Goal: Task Accomplishment & Management: Use online tool/utility

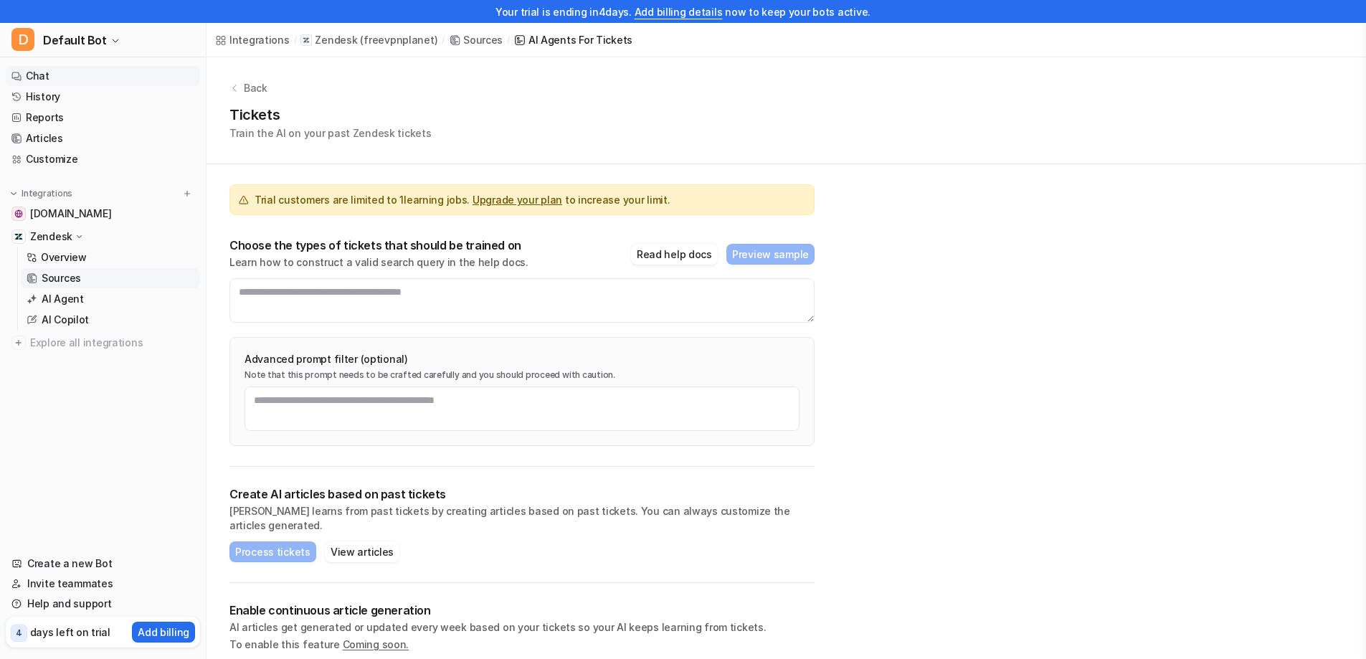
click at [47, 74] on link "Chat" at bounding box center [103, 76] width 194 height 20
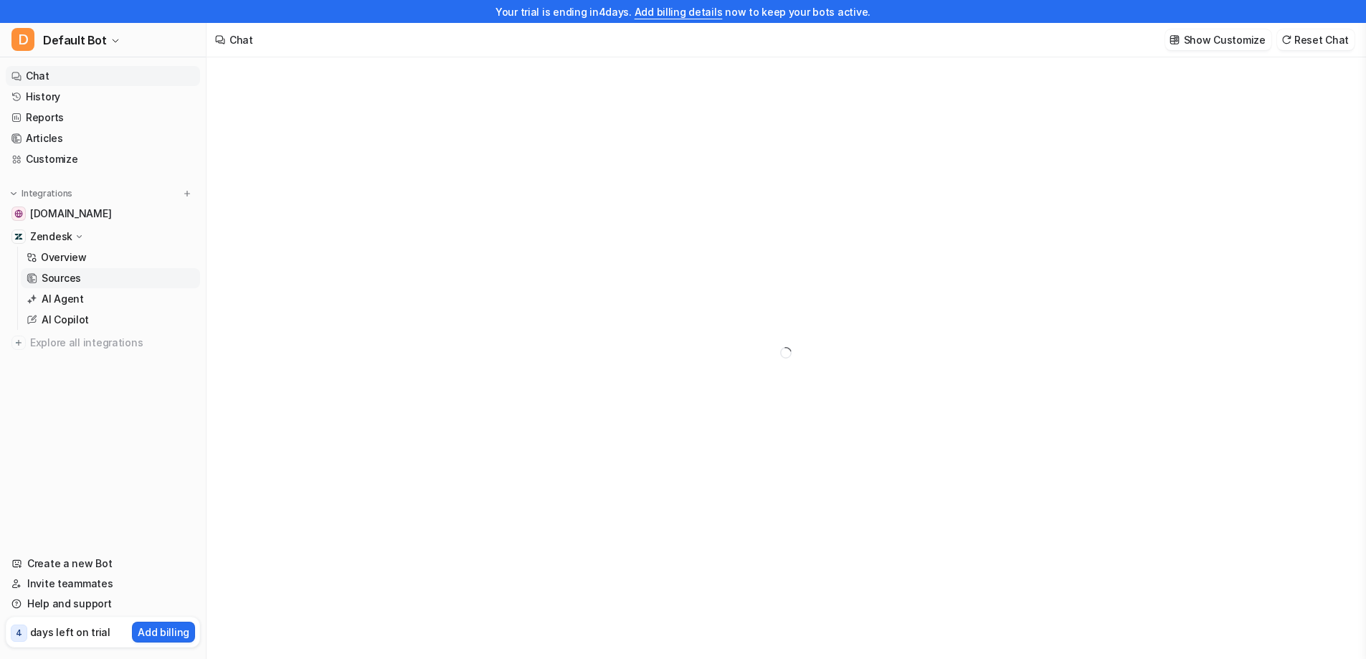
click at [65, 281] on p "Sources" at bounding box center [61, 278] width 39 height 14
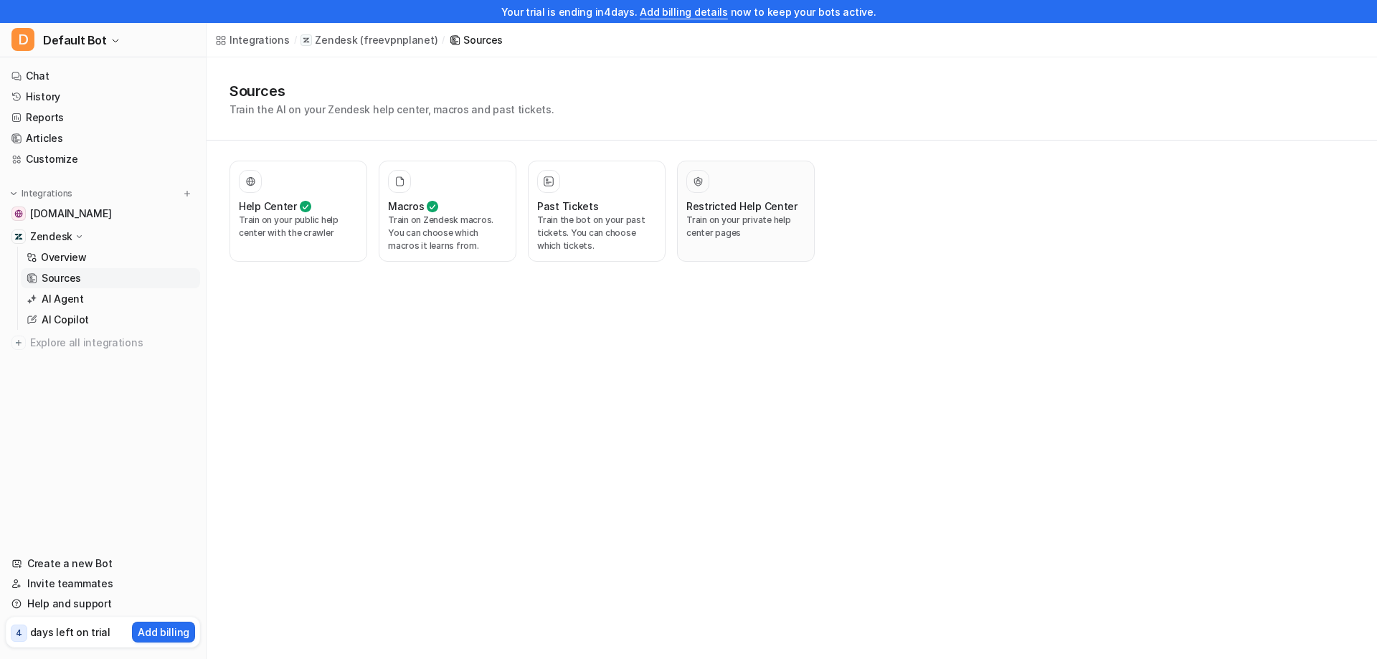
click at [696, 234] on p "Train on your private help center pages" at bounding box center [745, 227] width 119 height 26
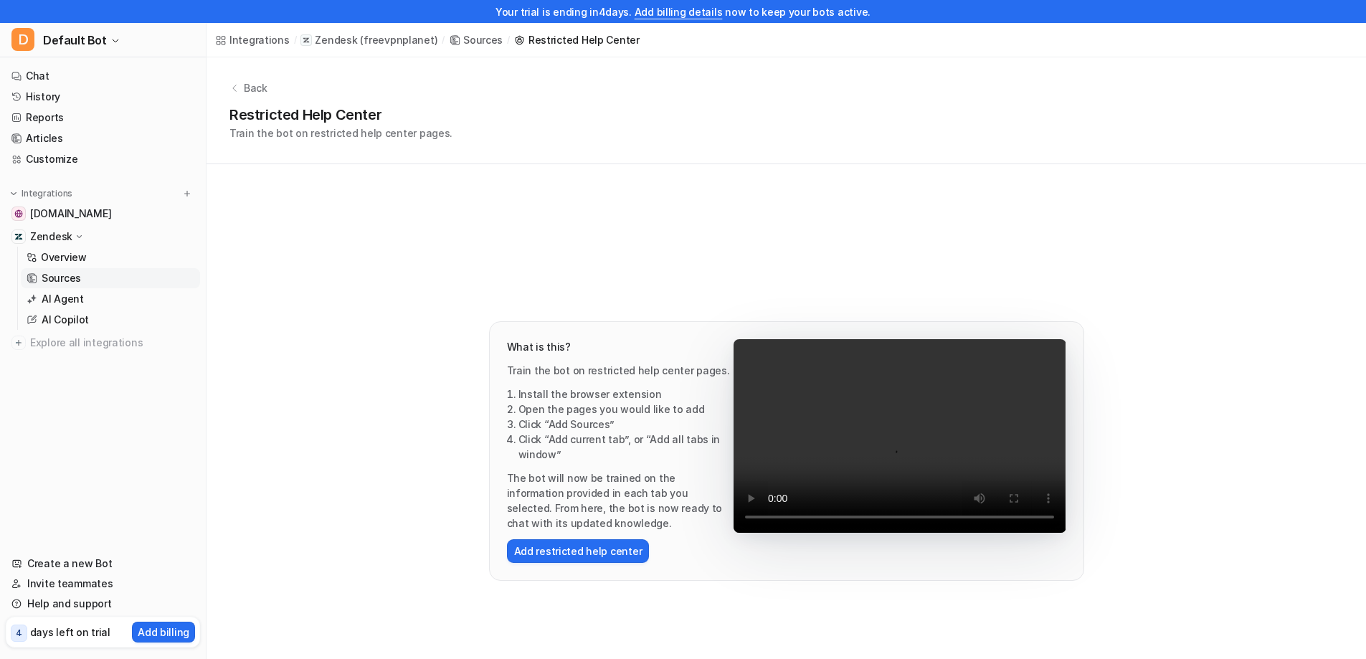
click at [557, 490] on li "The bot will now be trained on the information provided in each tab you selecte…" at bounding box center [620, 500] width 227 height 60
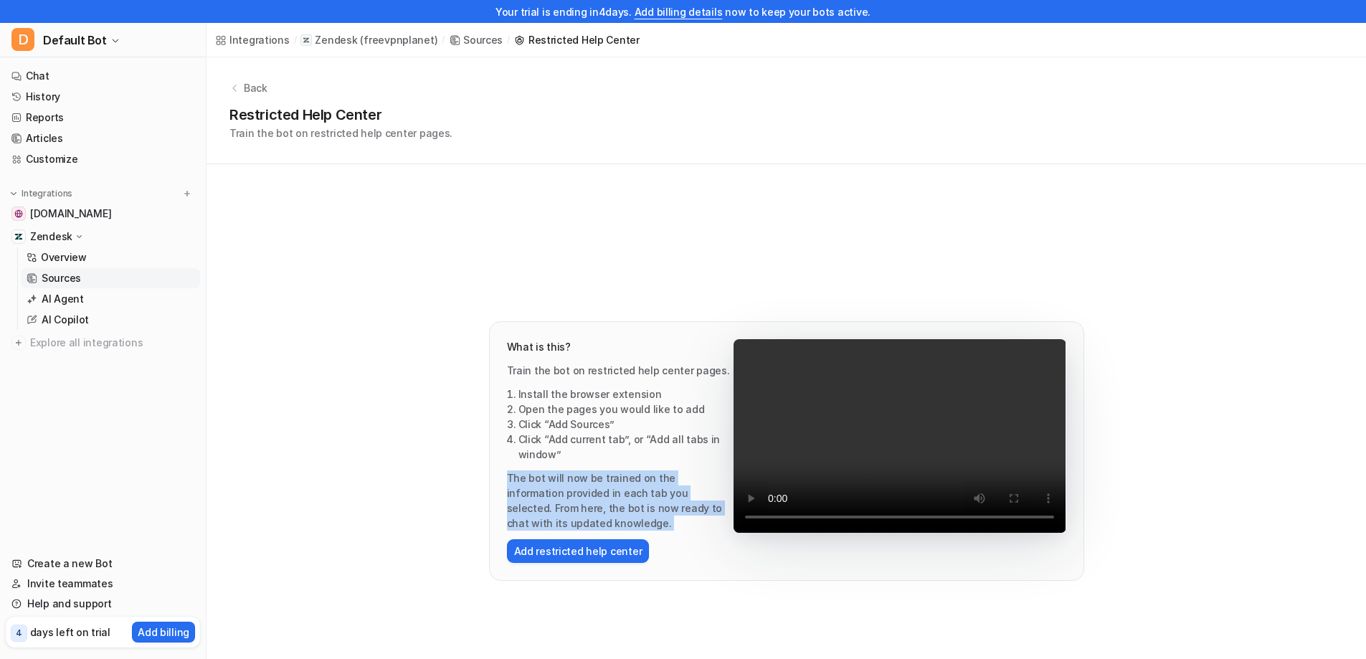
click at [557, 490] on li "The bot will now be trained on the information provided in each tab you selecte…" at bounding box center [620, 500] width 227 height 60
copy li "The bot will now be trained on the information provided in each tab you selecte…"
click at [536, 557] on button "Add restricted help center" at bounding box center [578, 551] width 143 height 24
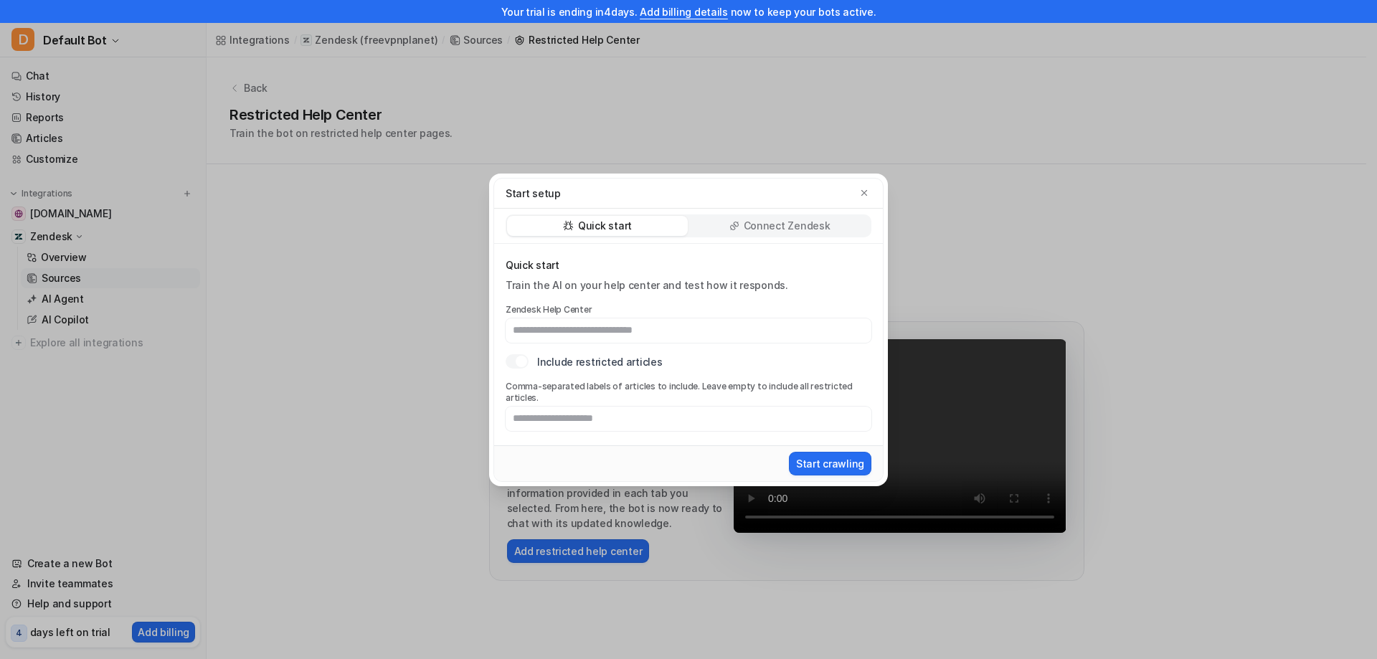
click at [756, 228] on p "Connect Zendesk" at bounding box center [787, 226] width 87 height 14
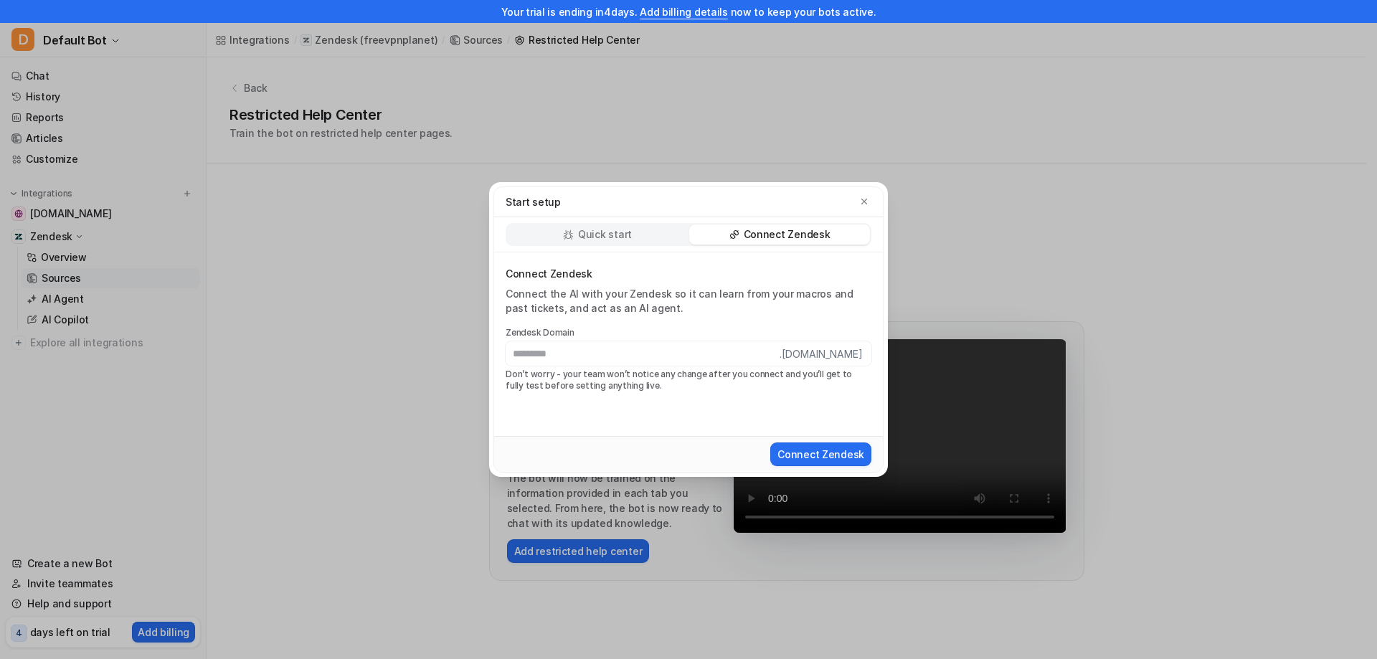
click at [659, 228] on div "Quick start" at bounding box center [597, 234] width 181 height 20
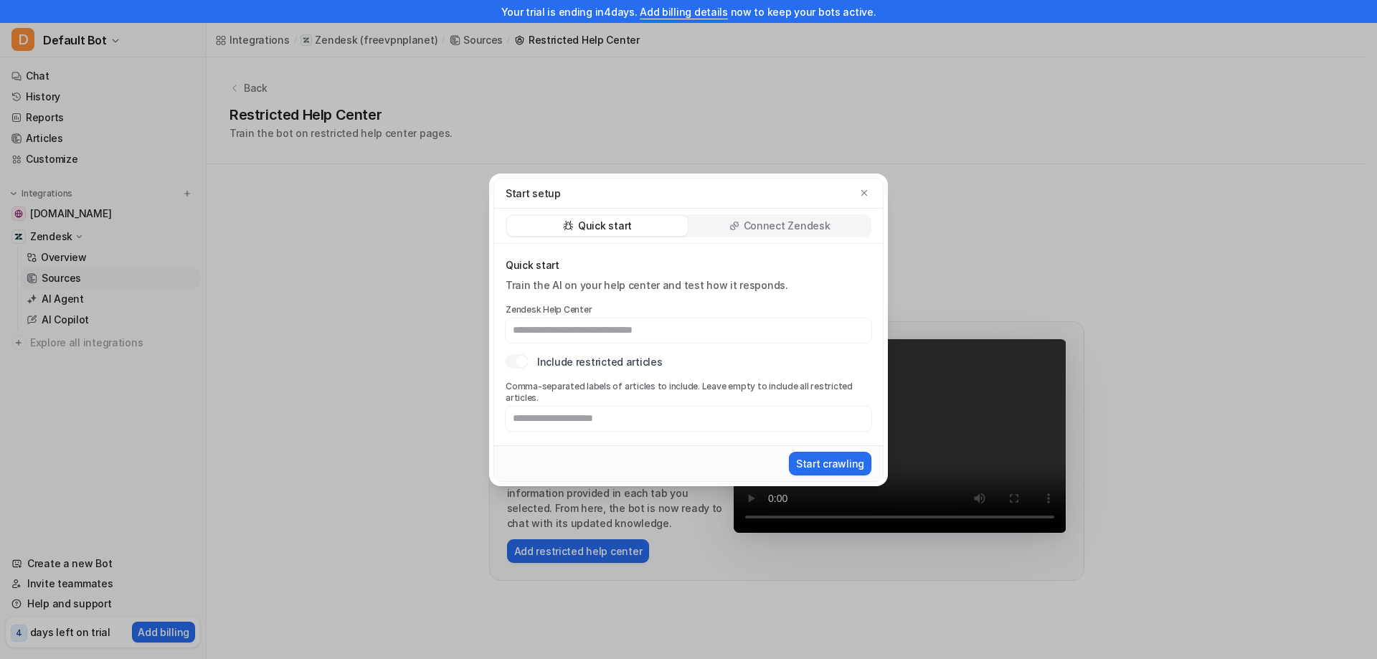
click at [411, 283] on div "Start setup Quick start Connect Zendesk Quick start Train the AI on your help c…" at bounding box center [688, 329] width 1377 height 659
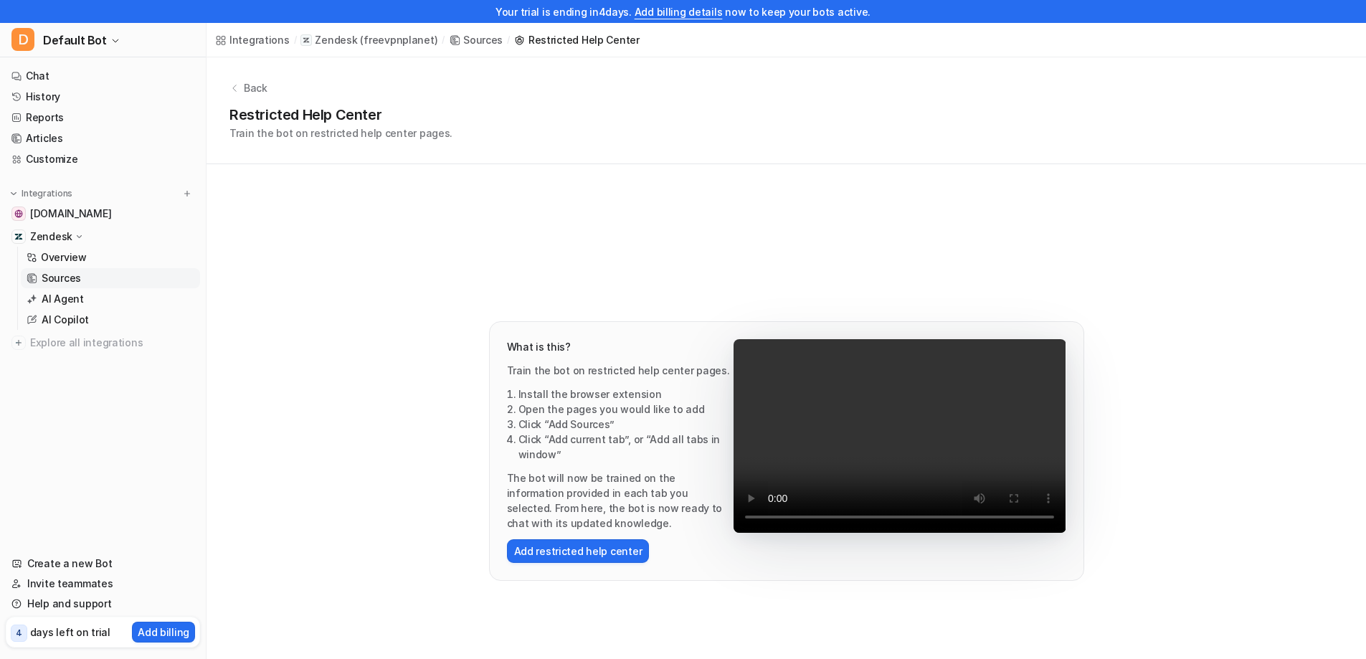
click at [365, 136] on p "Train the bot on restricted help center pages." at bounding box center [340, 132] width 223 height 15
copy p "Train the bot on restricted help center pages."
click at [339, 376] on div "Back Restricted Help Center Train the bot on restricted help center pages. What…" at bounding box center [786, 389] width 1159 height 665
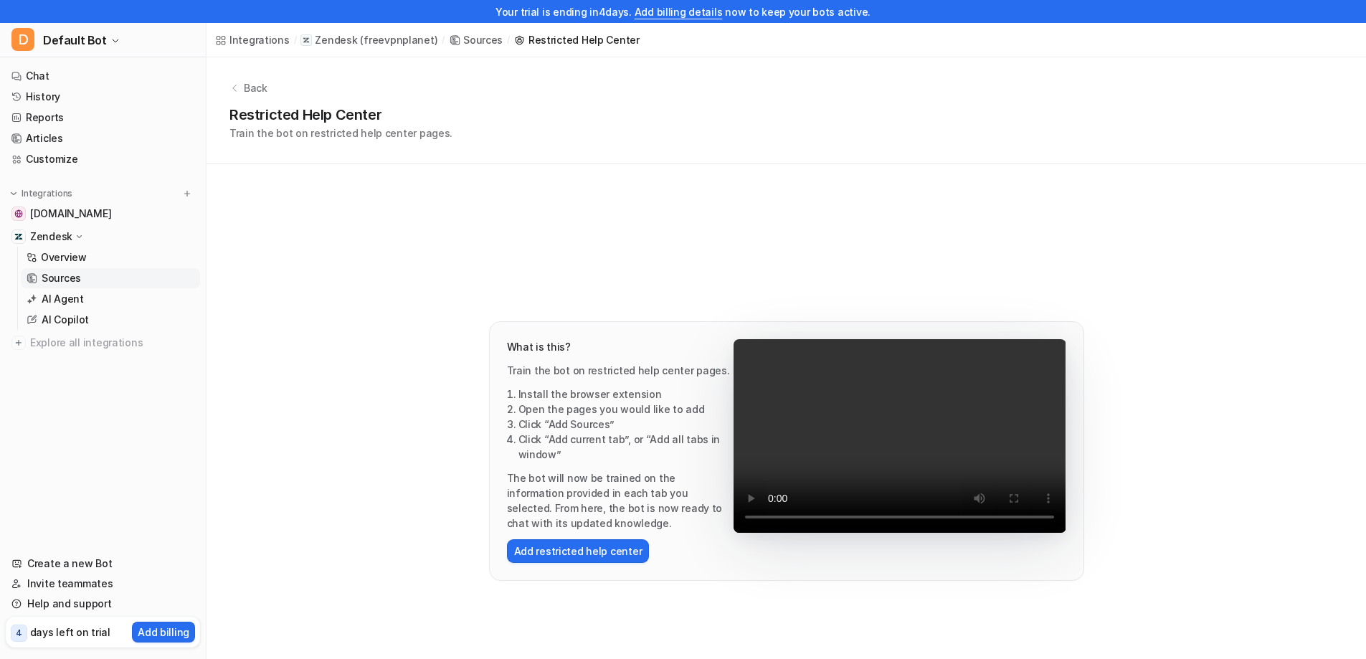
scroll to position [64, 0]
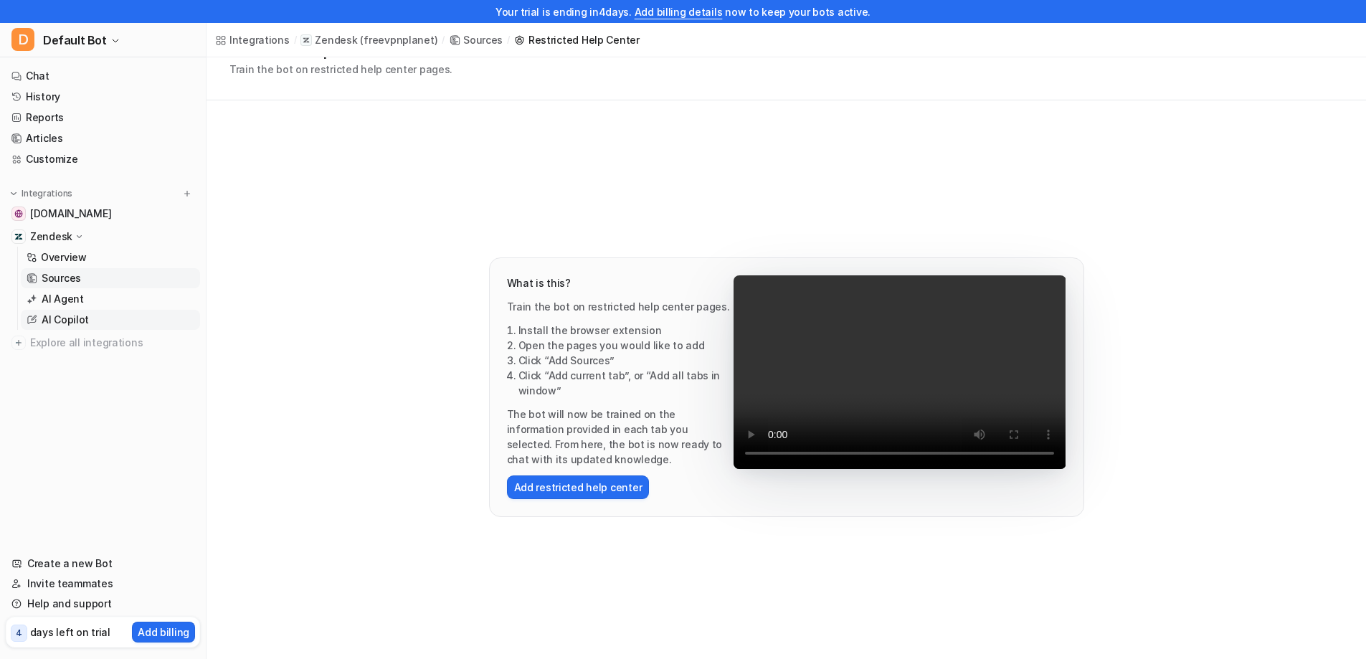
click at [136, 316] on link "AI Copilot" at bounding box center [110, 320] width 179 height 20
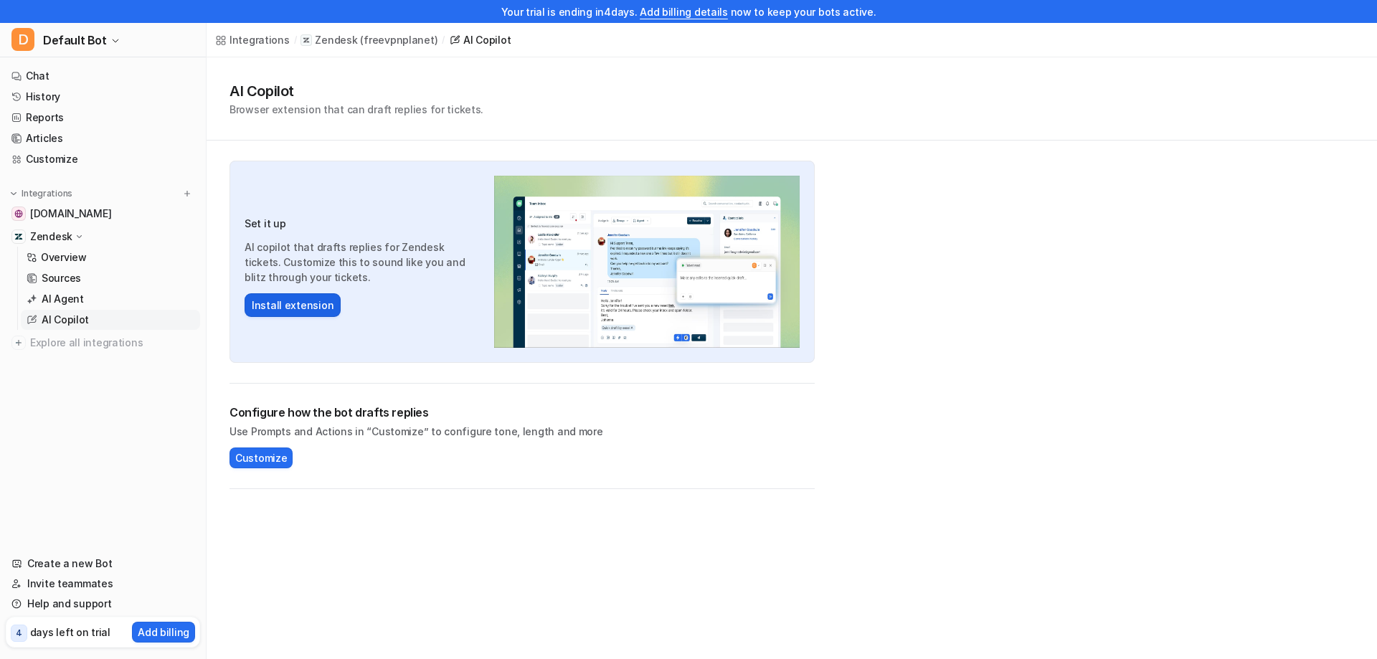
click at [295, 300] on button "Install extension" at bounding box center [293, 305] width 96 height 24
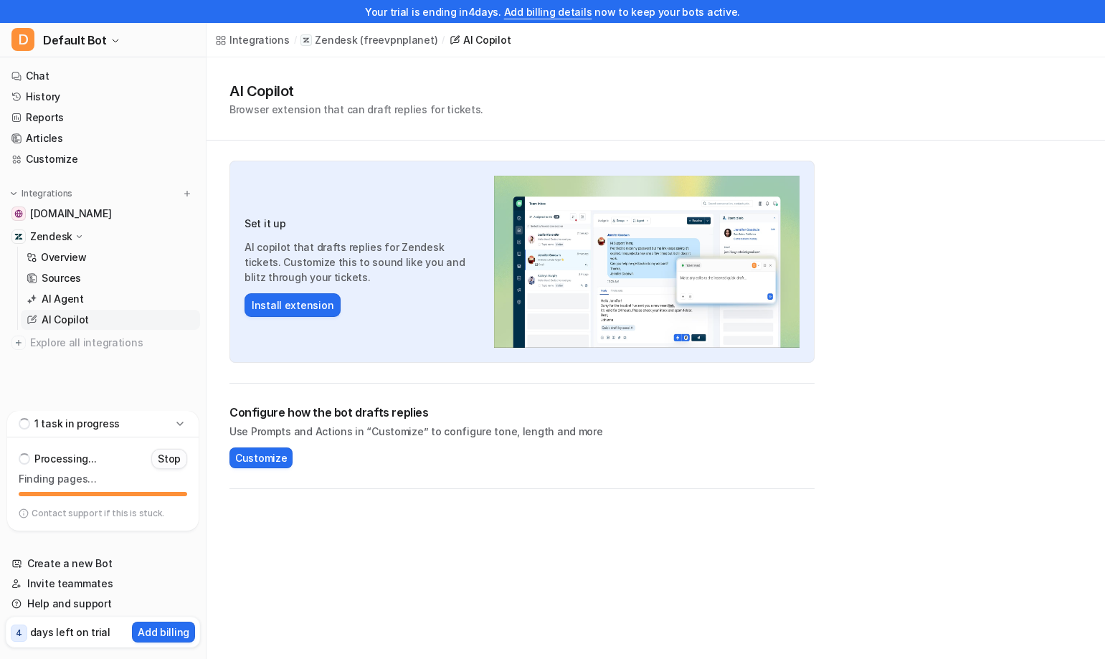
click at [177, 459] on p "Stop" at bounding box center [169, 459] width 23 height 14
click at [49, 138] on link "Articles" at bounding box center [103, 138] width 194 height 20
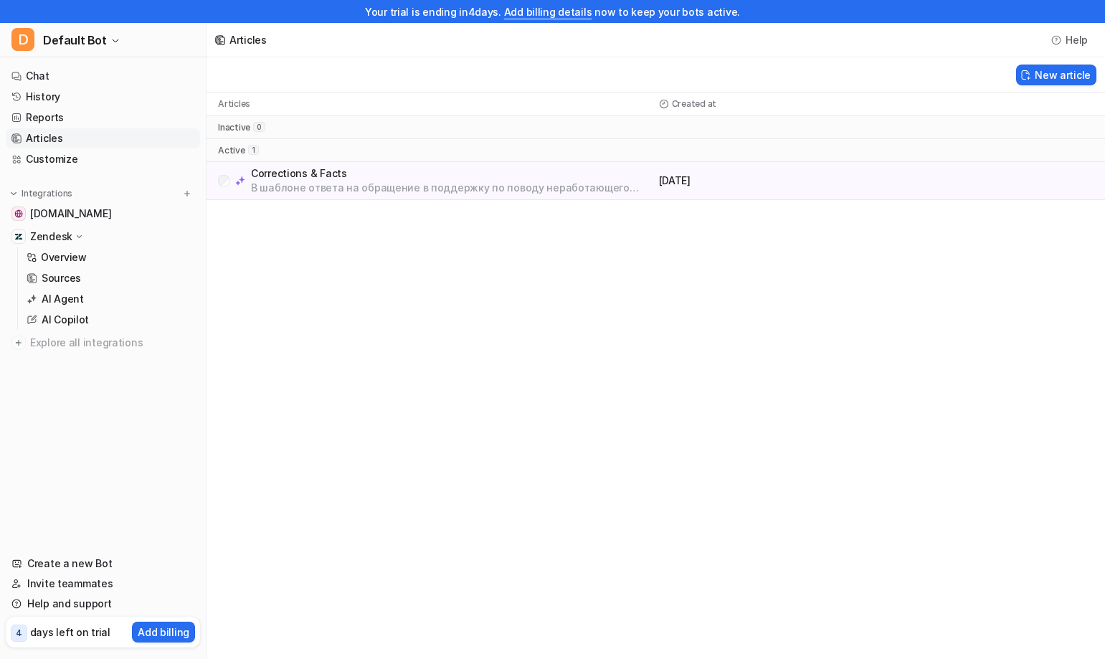
click at [414, 189] on p "В шаблоне ответа на обращение в поддержку по поводу неработающего VPN: После "З…" at bounding box center [452, 188] width 402 height 14
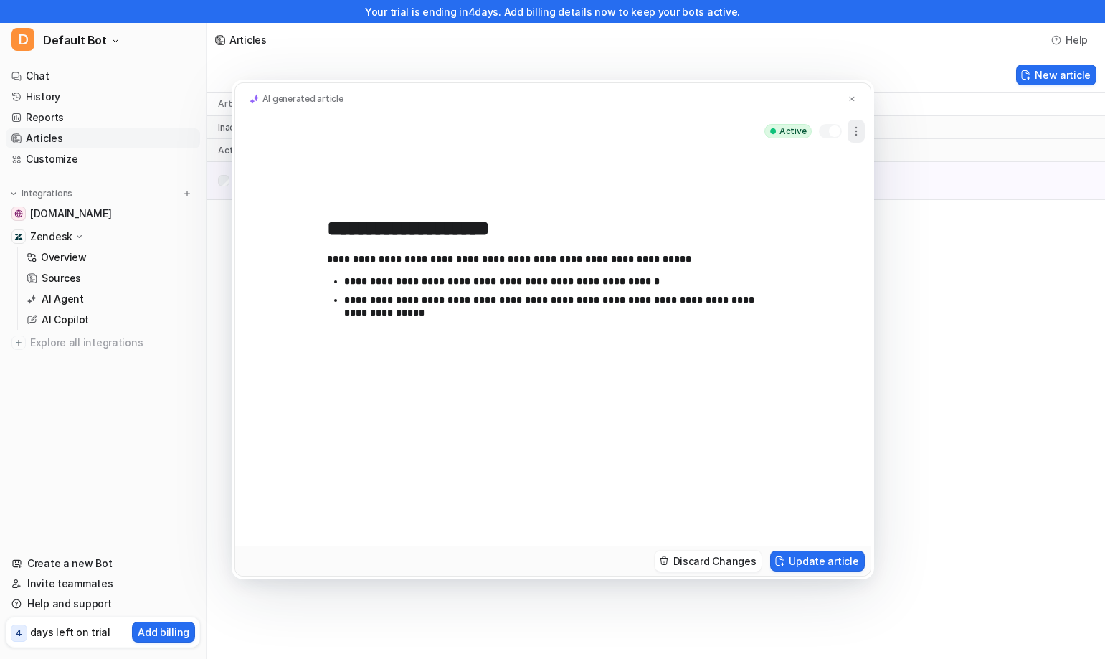
click at [859, 129] on icon "button" at bounding box center [856, 131] width 14 height 14
click at [398, 218] on input "**********" at bounding box center [553, 229] width 452 height 26
click at [439, 262] on p "**********" at bounding box center [553, 259] width 452 height 13
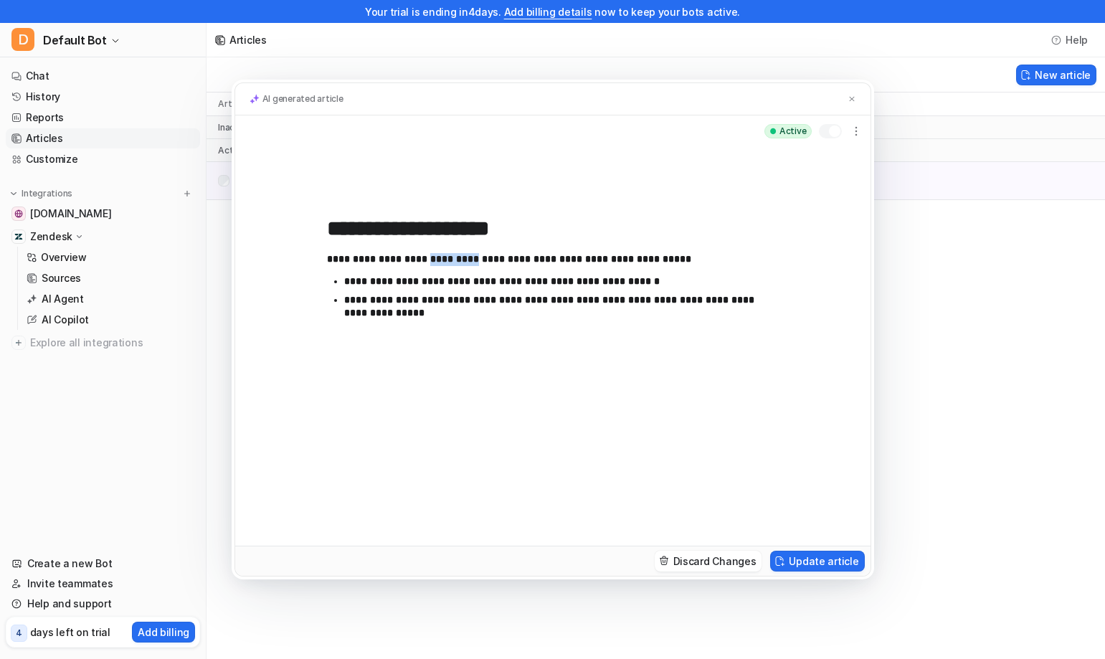
drag, startPoint x: 361, startPoint y: 295, endPoint x: 351, endPoint y: 286, distance: 12.7
click at [361, 295] on p "**********" at bounding box center [561, 306] width 435 height 25
click at [624, 339] on div "**********" at bounding box center [553, 385] width 452 height 264
click at [947, 439] on div "**********" at bounding box center [552, 329] width 1105 height 659
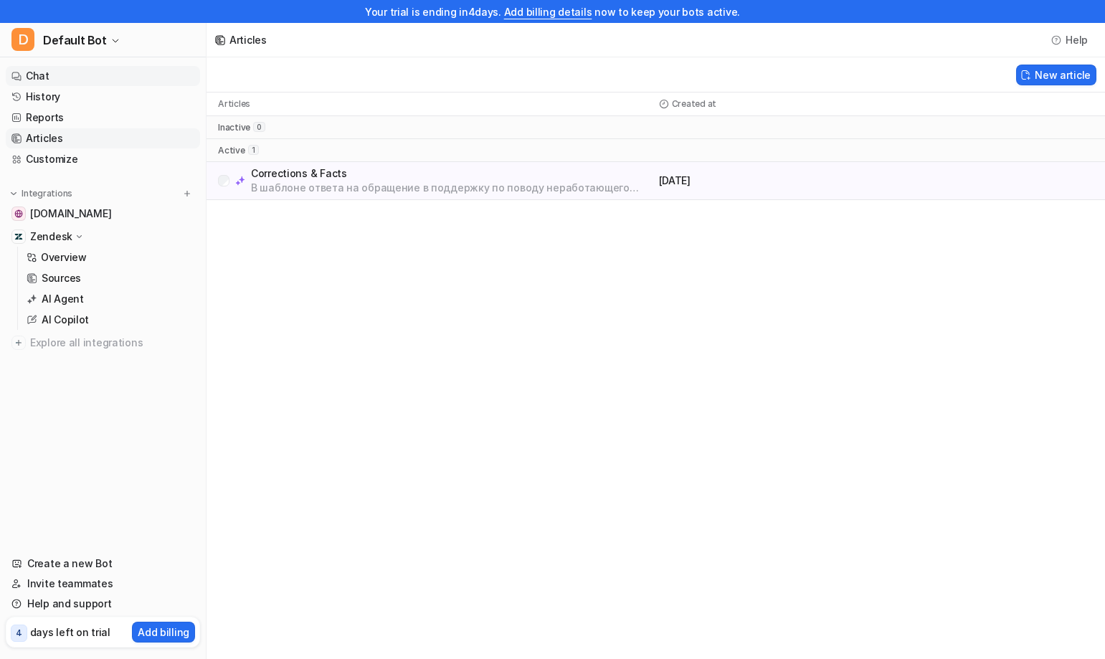
click at [39, 67] on link "Chat" at bounding box center [103, 76] width 194 height 20
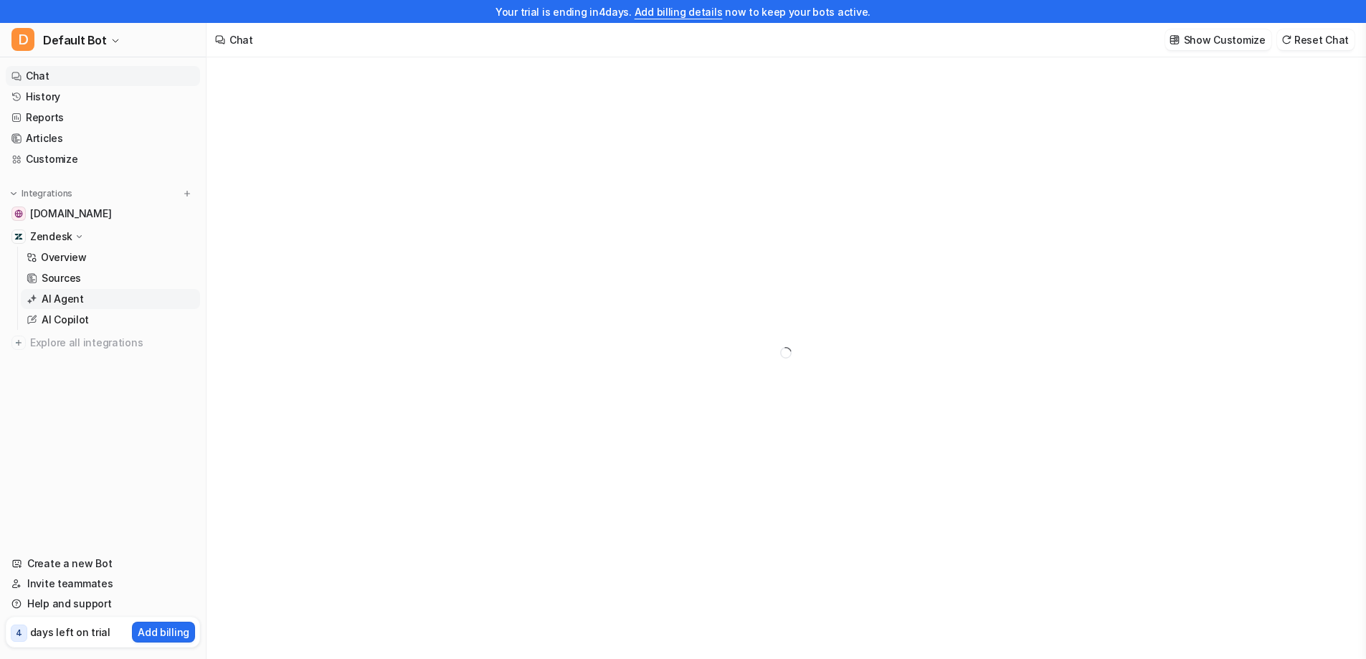
click at [58, 296] on p "AI Agent" at bounding box center [63, 299] width 42 height 14
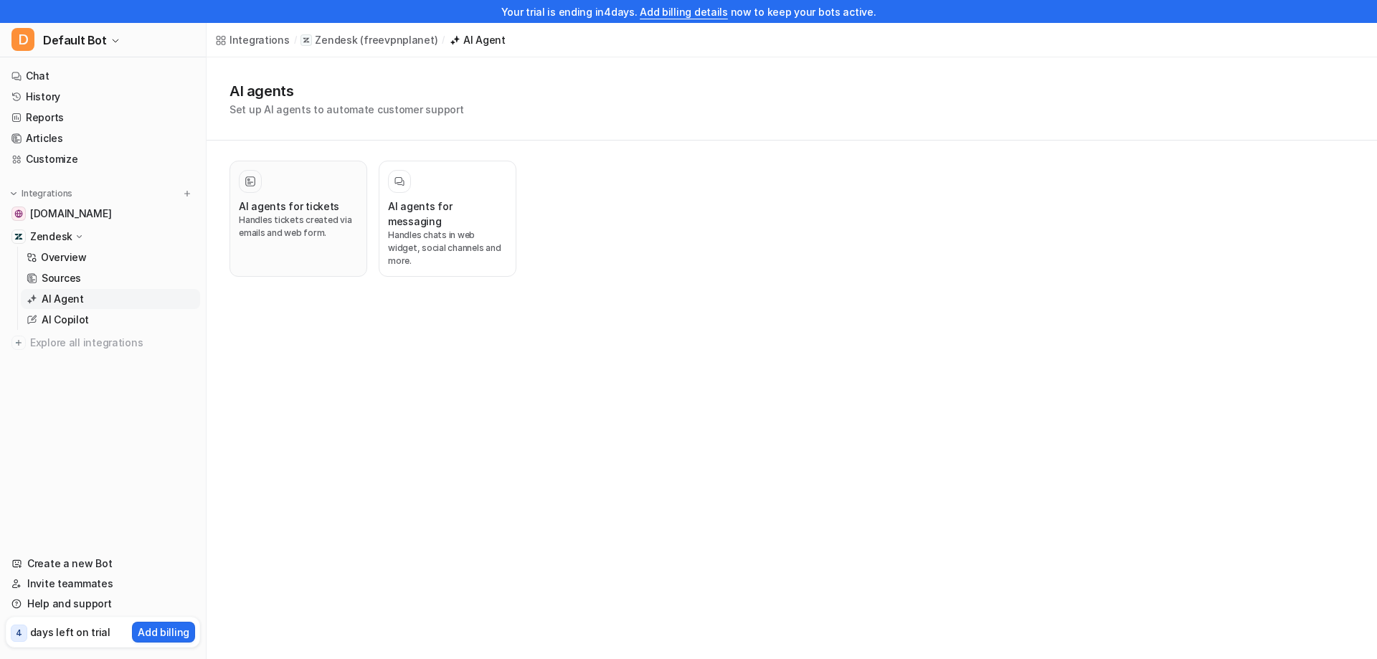
click at [263, 234] on p "Handles tickets created via emails and web form." at bounding box center [298, 227] width 119 height 26
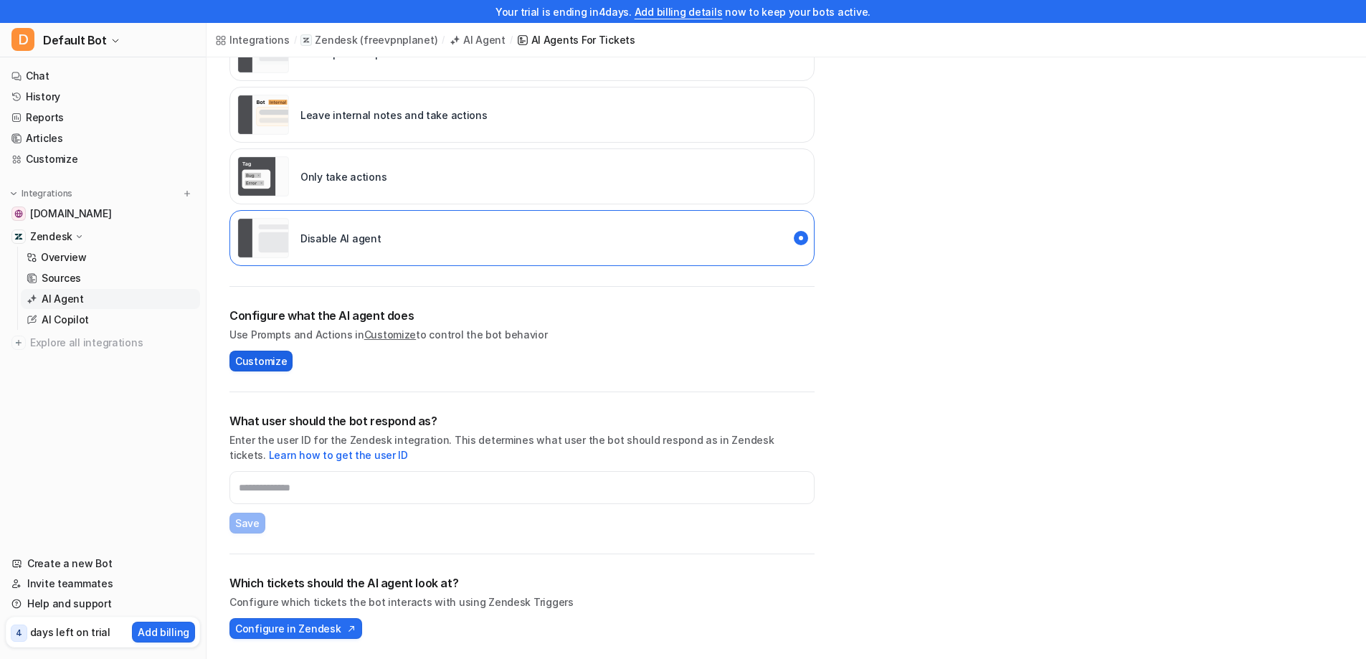
scroll to position [9, 0]
